Goal: Information Seeking & Learning: Find specific fact

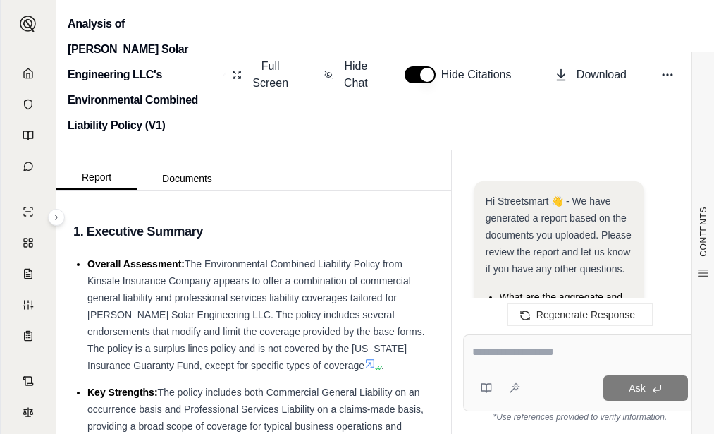
scroll to position [4466, 0]
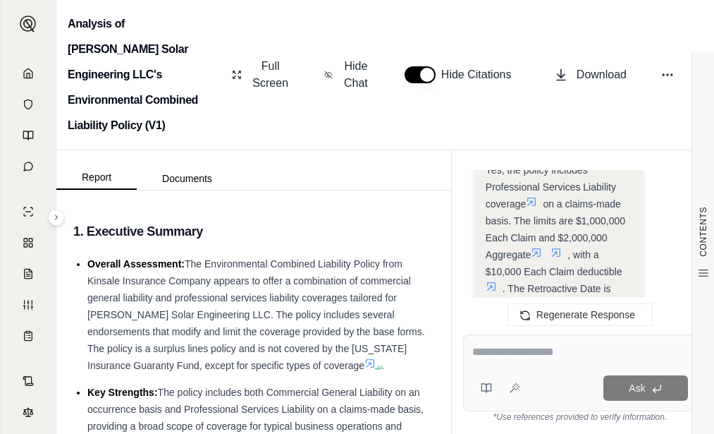
scroll to position [2760, 0]
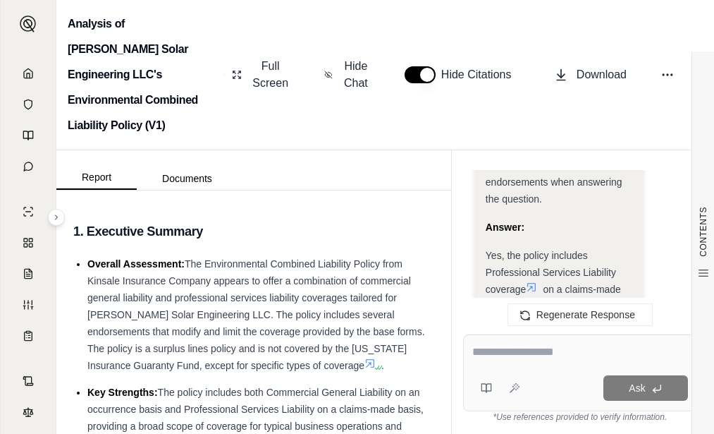
click at [530, 281] on icon at bounding box center [531, 286] width 11 height 11
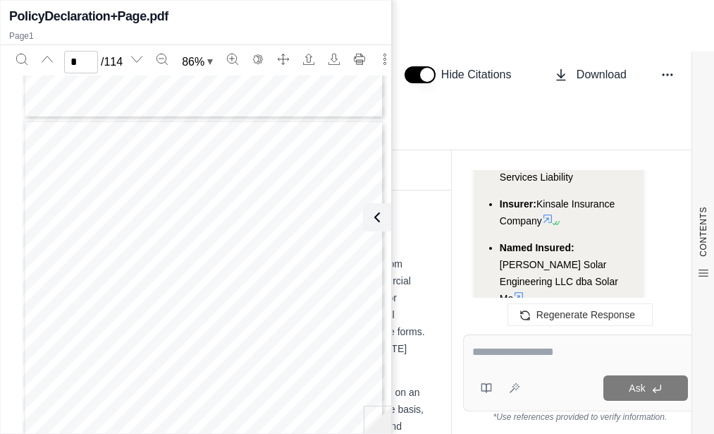
scroll to position [493, 0]
type input "*"
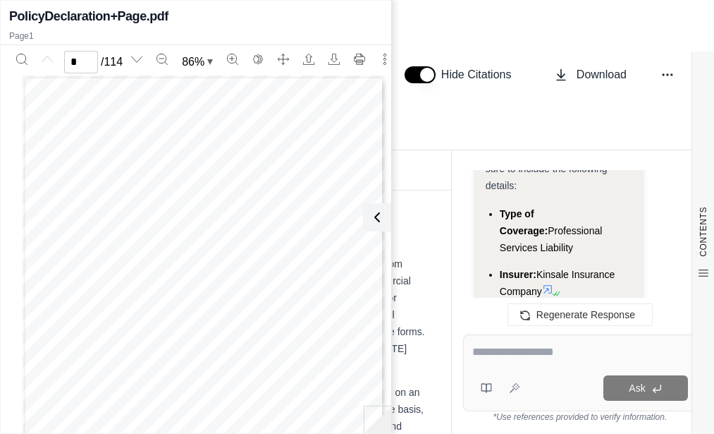
drag, startPoint x: 496, startPoint y: 187, endPoint x: 635, endPoint y: 188, distance: 138.9
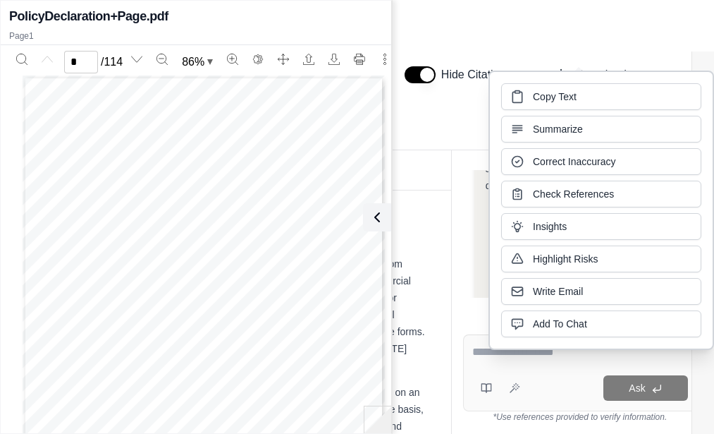
copy span "Professional Services Liability"
click at [466, 198] on div "Hi Streetsmart 👋 - We have generated a report based on the documents you upload…" at bounding box center [580, 241] width 234 height 142
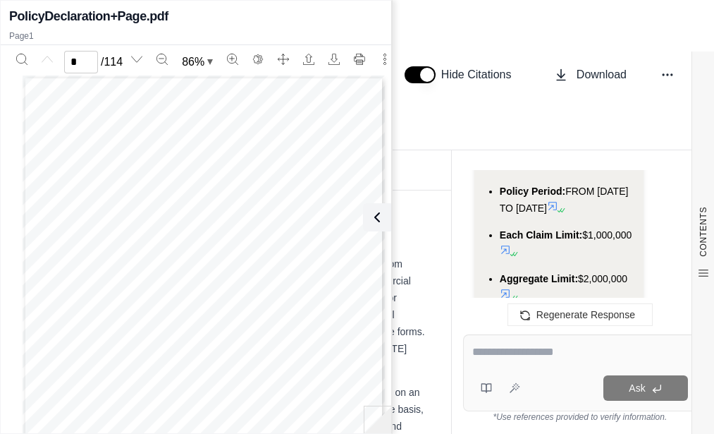
scroll to position [5368, 0]
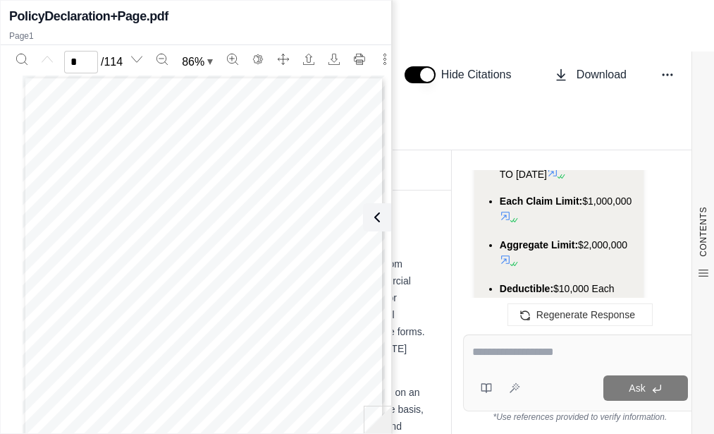
click at [527, 239] on span "Aggregate Limit:" at bounding box center [539, 244] width 78 height 11
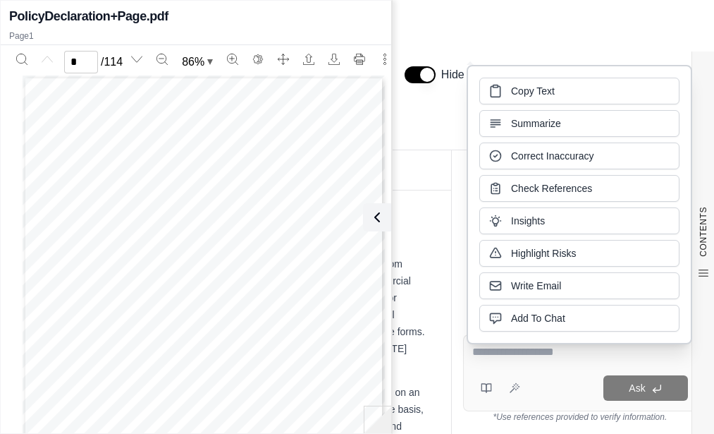
copy span "Aggregate"
click at [455, 159] on div "Hi Streetsmart 👋 - We have generated a report based on the documents you upload…" at bounding box center [580, 241] width 257 height 164
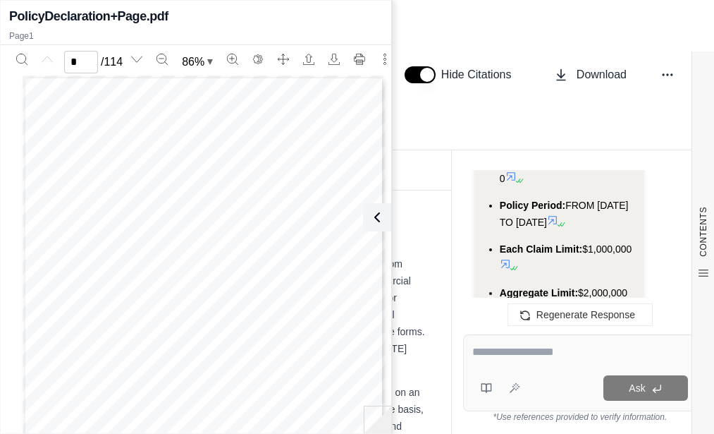
scroll to position [5298, 0]
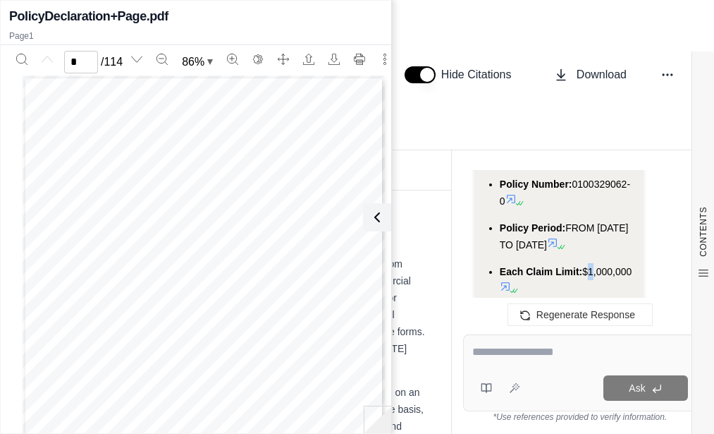
drag, startPoint x: 506, startPoint y: 233, endPoint x: 487, endPoint y: 226, distance: 20.6
click at [487, 226] on ul "Type of Coverage: Professional Services Liability Insurer: Kinsale Insurance Co…" at bounding box center [559, 202] width 147 height 417
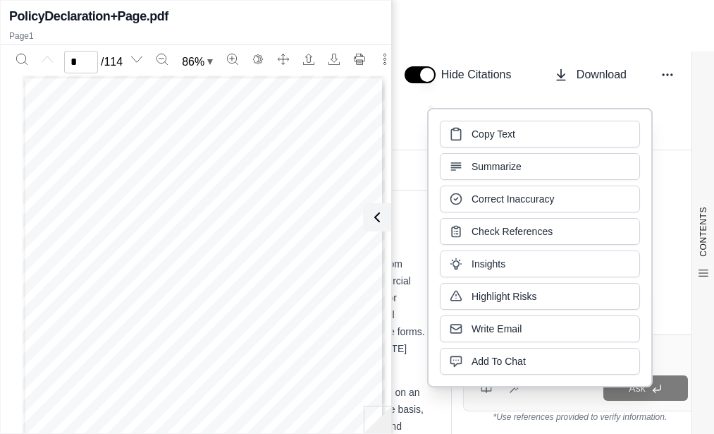
click at [406, 156] on div "Report Documents" at bounding box center [253, 169] width 395 height 39
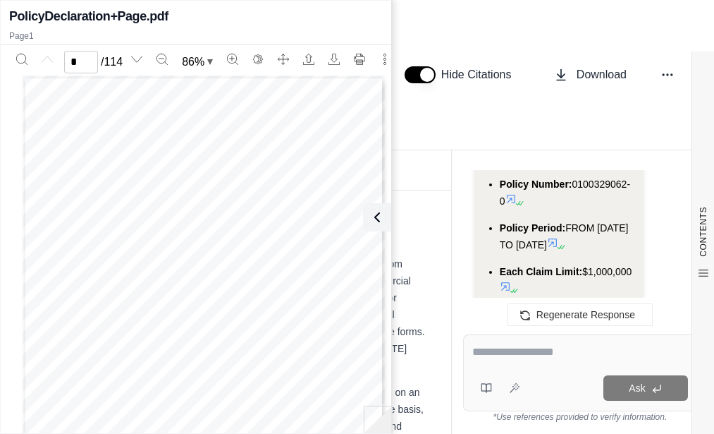
copy span "$1,000,000"
drag, startPoint x: 502, startPoint y: 232, endPoint x: 549, endPoint y: 230, distance: 47.3
click at [582, 266] on span "$1,000,000" at bounding box center [606, 271] width 49 height 11
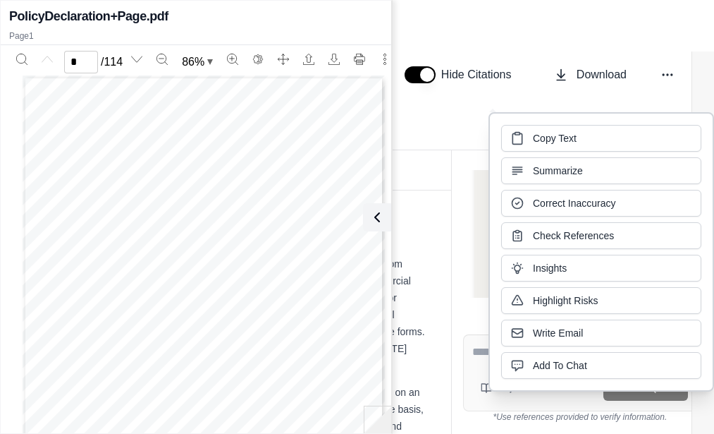
click at [463, 178] on div "Hi Streetsmart 👋 - We have generated a report based on the documents you upload…" at bounding box center [580, 241] width 234 height 142
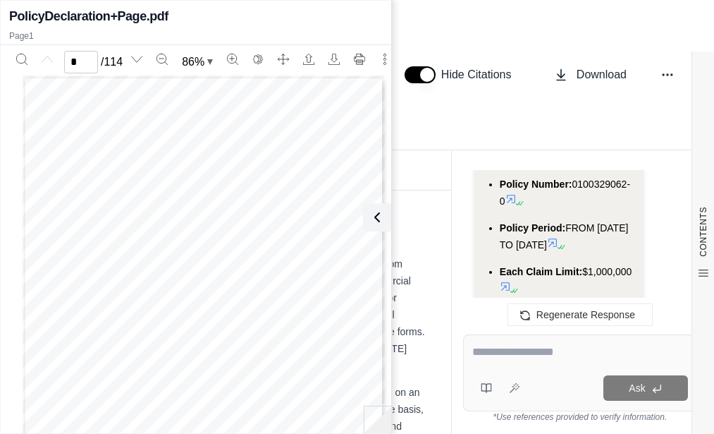
copy span "$2,000,000"
drag, startPoint x: 613, startPoint y: 261, endPoint x: 630, endPoint y: 261, distance: 16.9
click at [627, 309] on span "$2,000,000" at bounding box center [602, 314] width 49 height 11
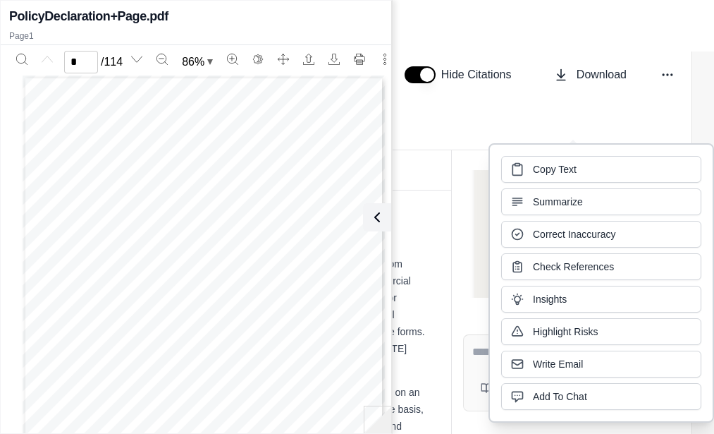
click at [465, 235] on div "Hi Streetsmart 👋 - We have generated a report based on the documents you upload…" at bounding box center [580, 241] width 234 height 142
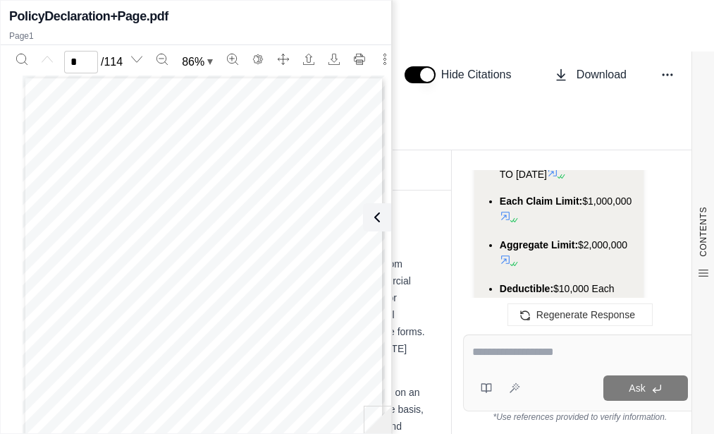
scroll to position [70, 0]
type input "*"
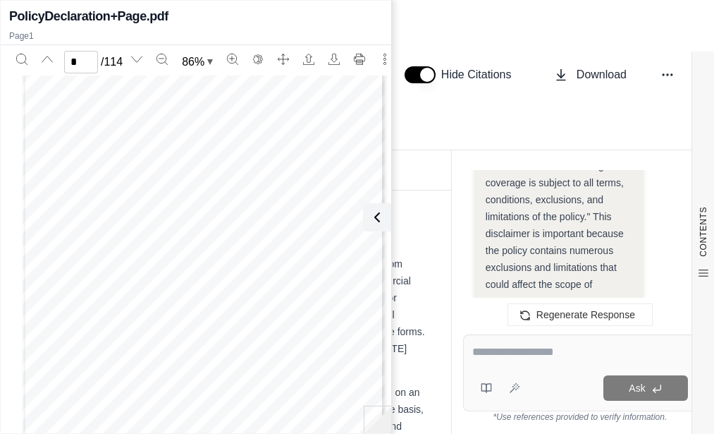
scroll to position [5650, 0]
